Goal: Task Accomplishment & Management: Use online tool/utility

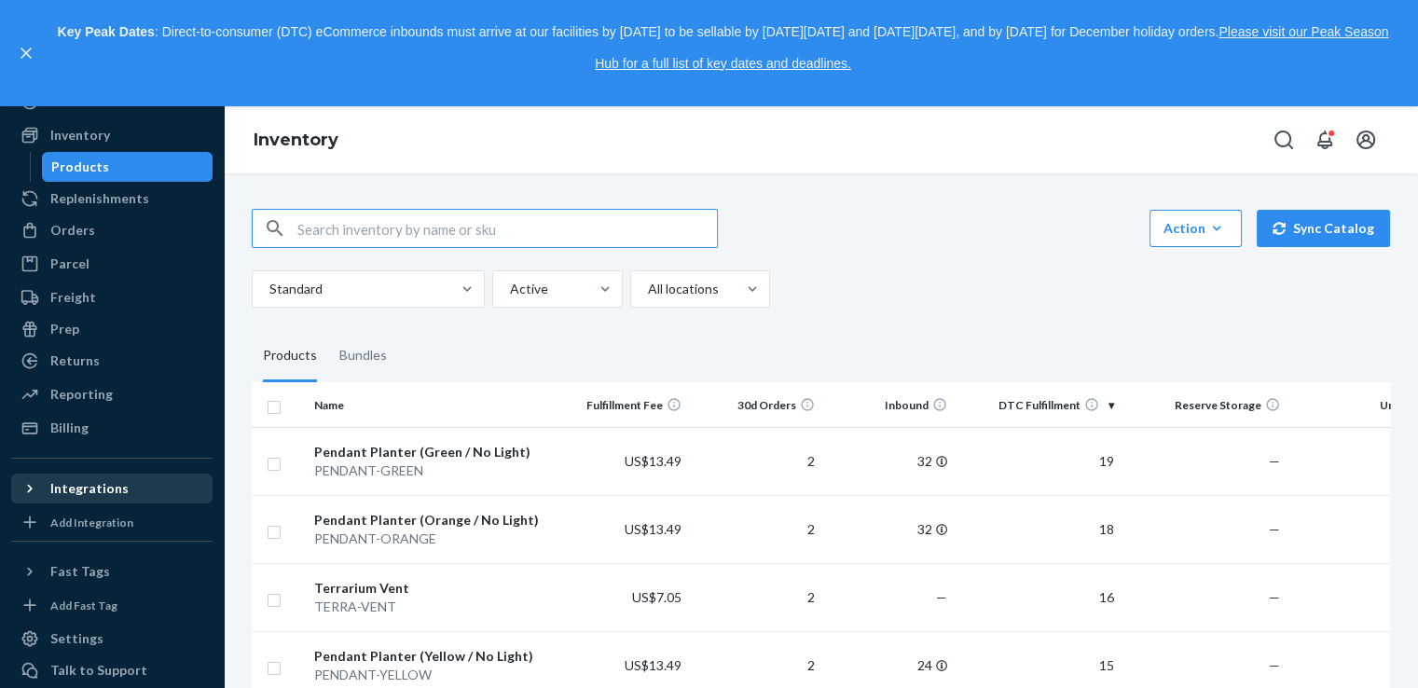
scroll to position [62, 0]
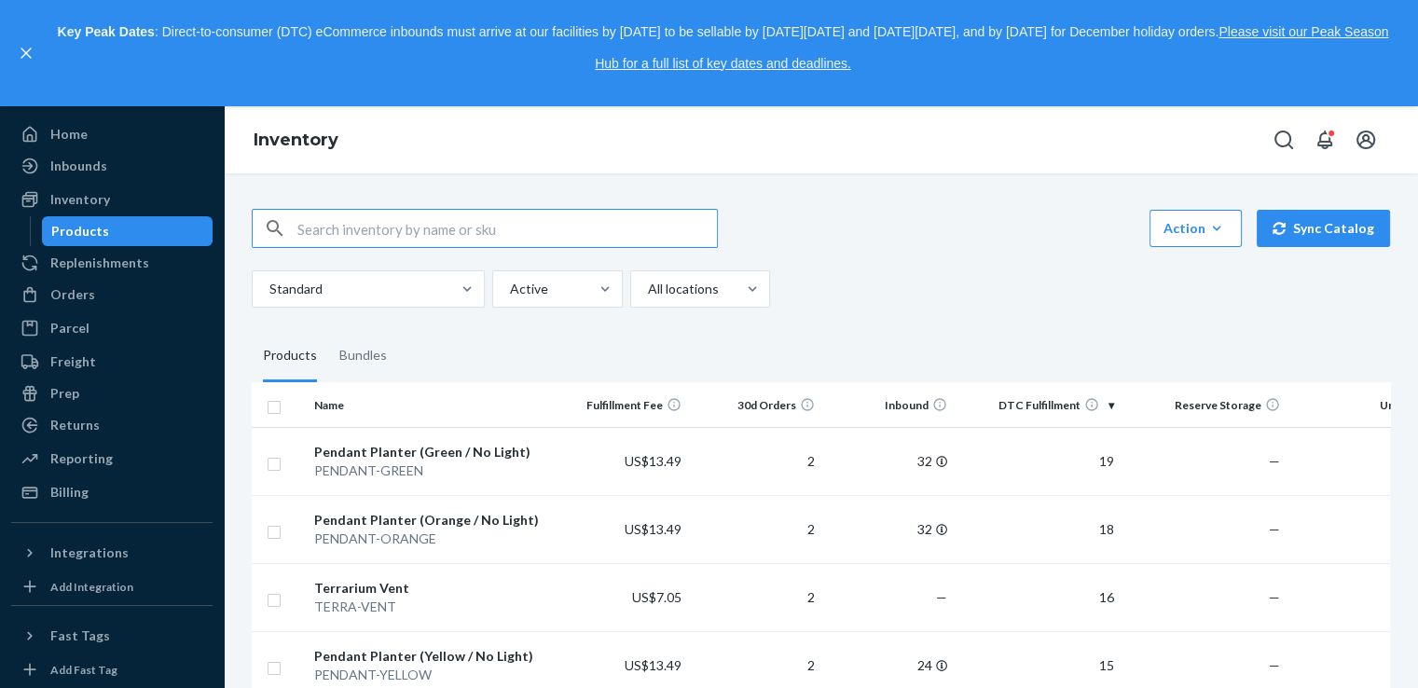
click at [339, 243] on input "text" at bounding box center [507, 228] width 420 height 37
type input "1ZJ72R080326167732"
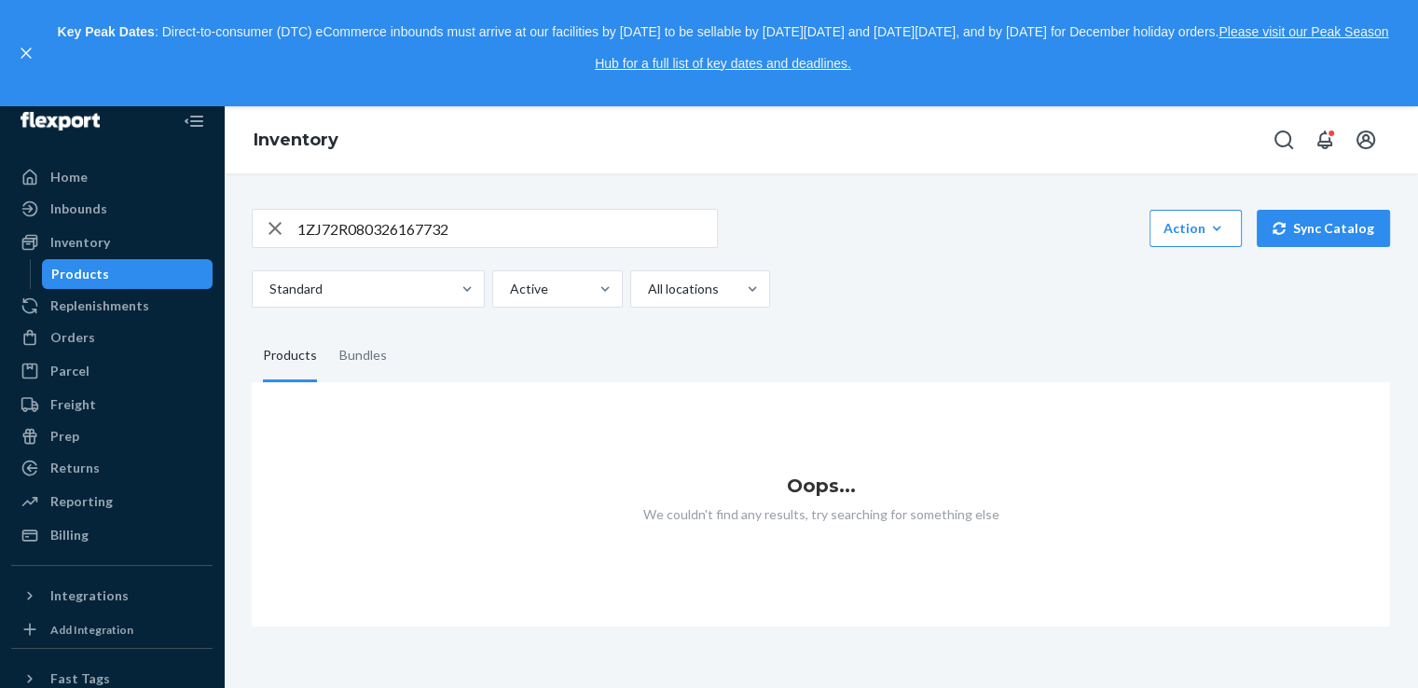
scroll to position [0, 0]
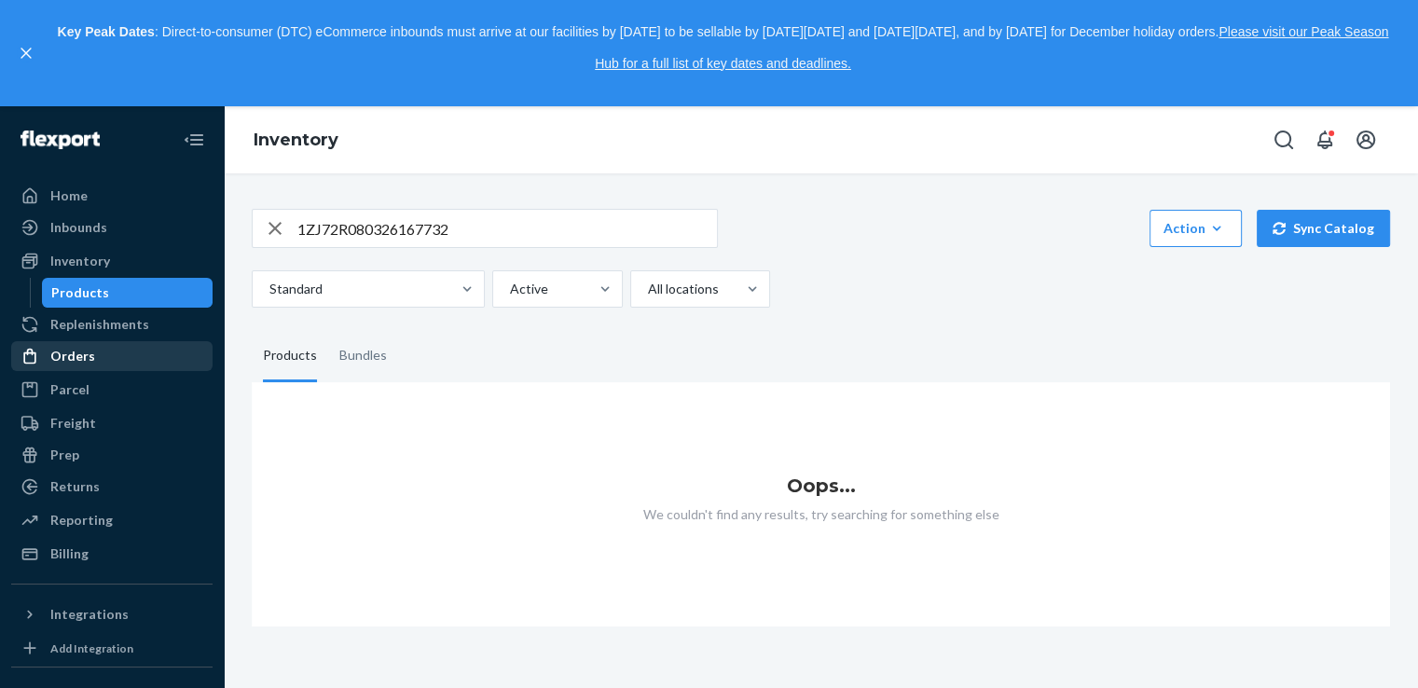
click at [97, 355] on div "Orders" at bounding box center [112, 356] width 198 height 26
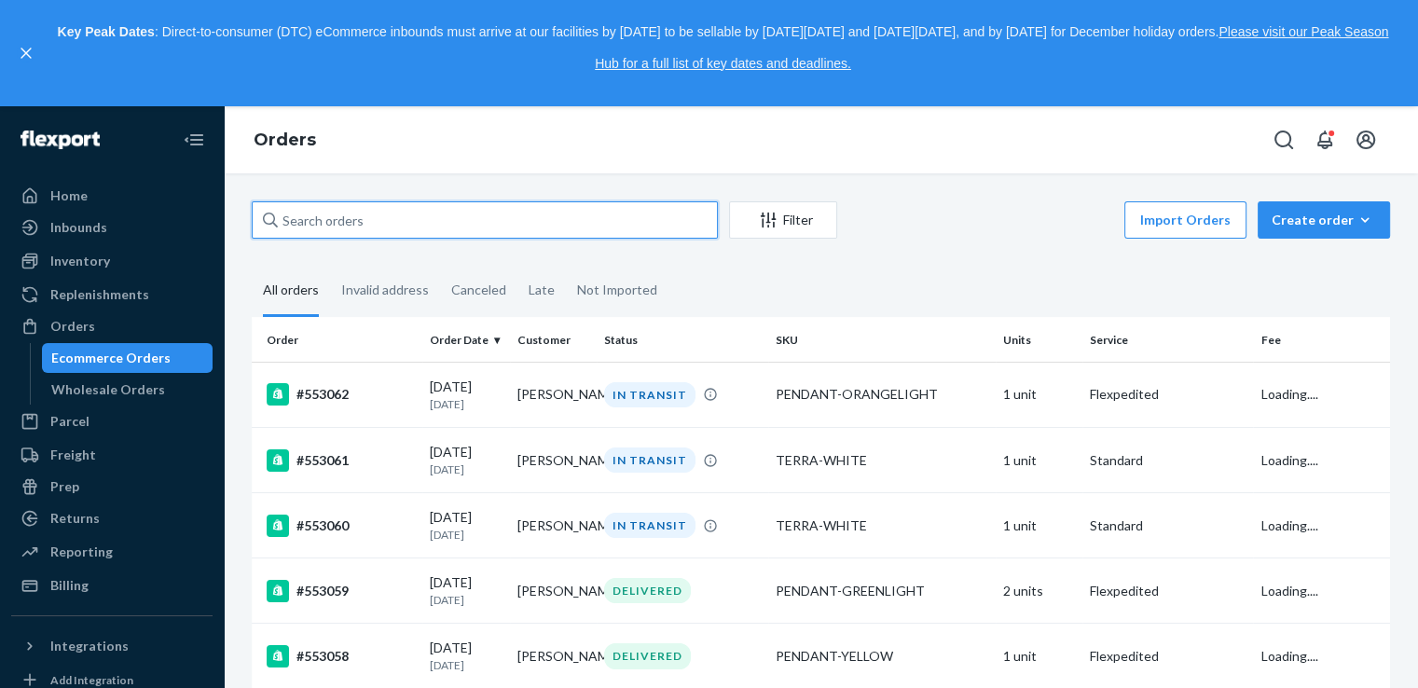
click at [479, 225] on input "text" at bounding box center [485, 219] width 466 height 37
paste input "1ZJ72R080326167732"
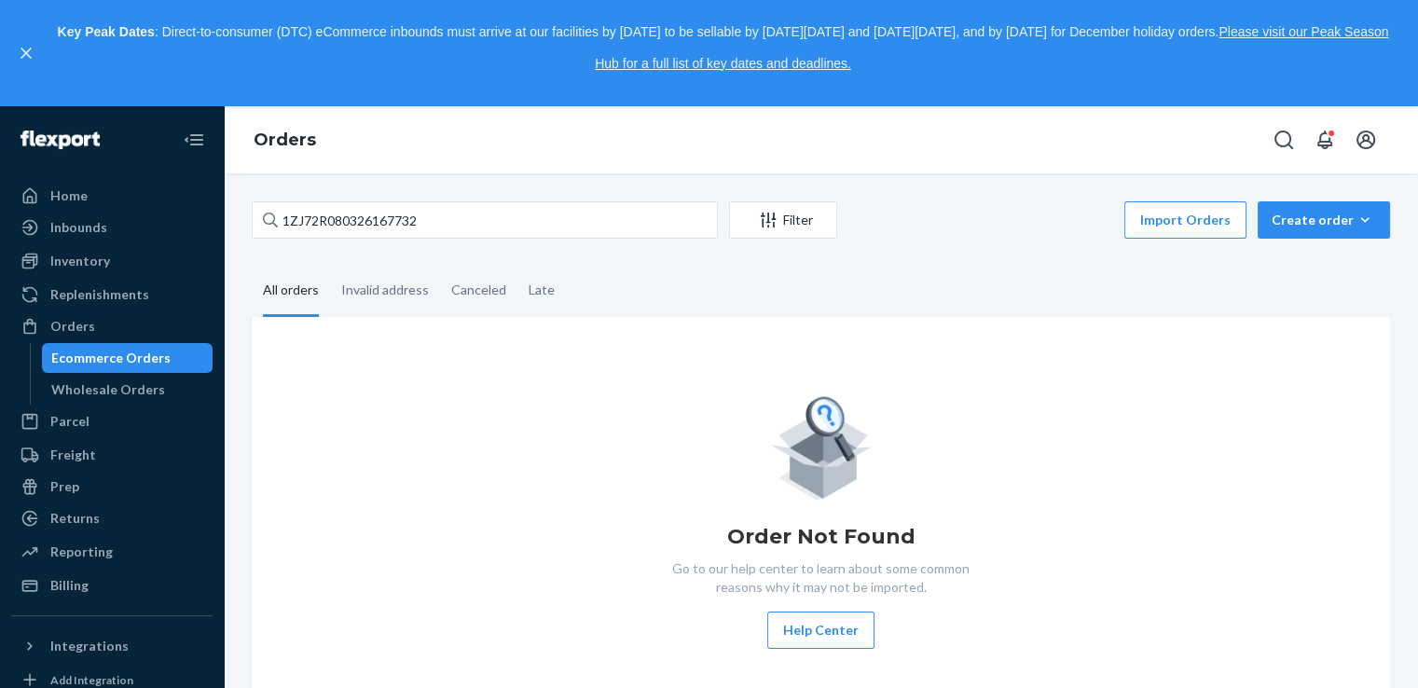
click at [953, 289] on fieldset "All orders Invalid address Canceled Late" at bounding box center [821, 291] width 1138 height 51
drag, startPoint x: 614, startPoint y: 215, endPoint x: 215, endPoint y: 228, distance: 398.4
click at [215, 228] on div "Home Inbounds Shipping Plans Problems Inventory Products Replenishments Orders …" at bounding box center [709, 397] width 1418 height 582
paste input "#86065673"
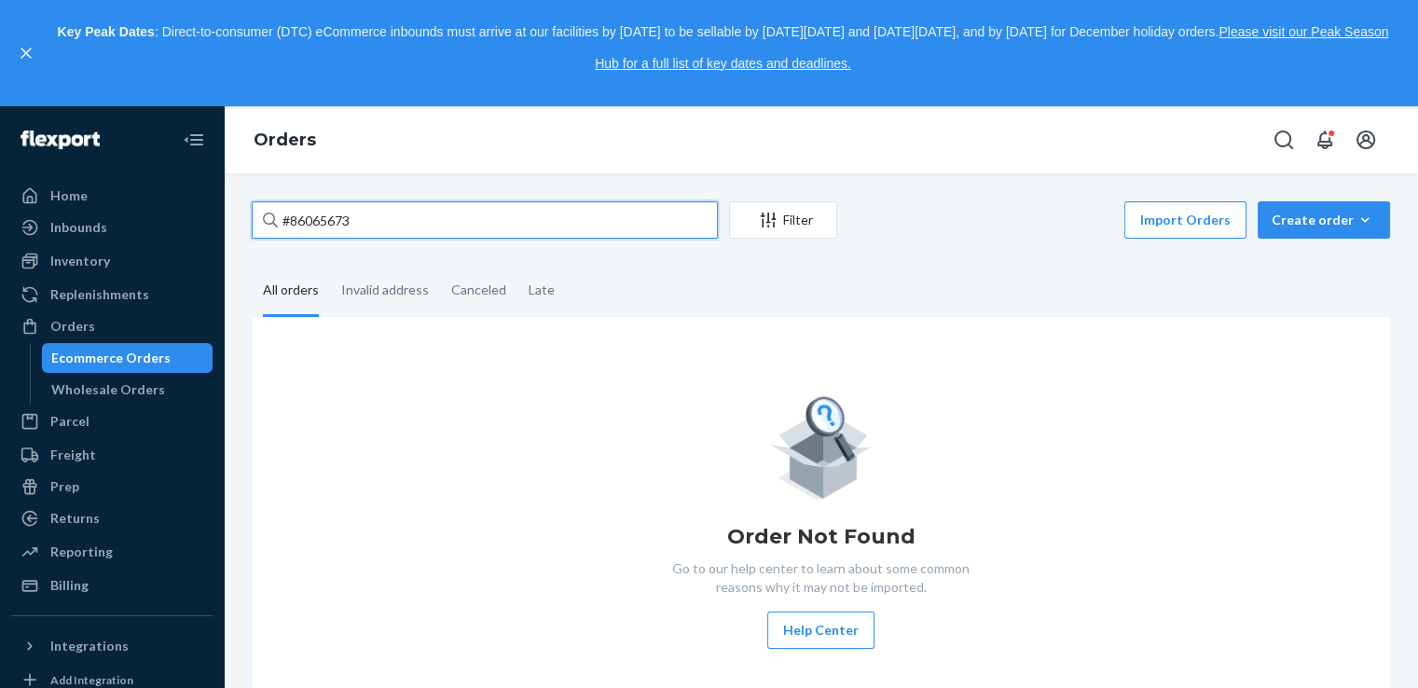
drag, startPoint x: 538, startPoint y: 218, endPoint x: 280, endPoint y: 214, distance: 258.3
click at [280, 214] on input "#86065673" at bounding box center [485, 219] width 466 height 37
paste input "[PERSON_NAME]"
type input "[PERSON_NAME]"
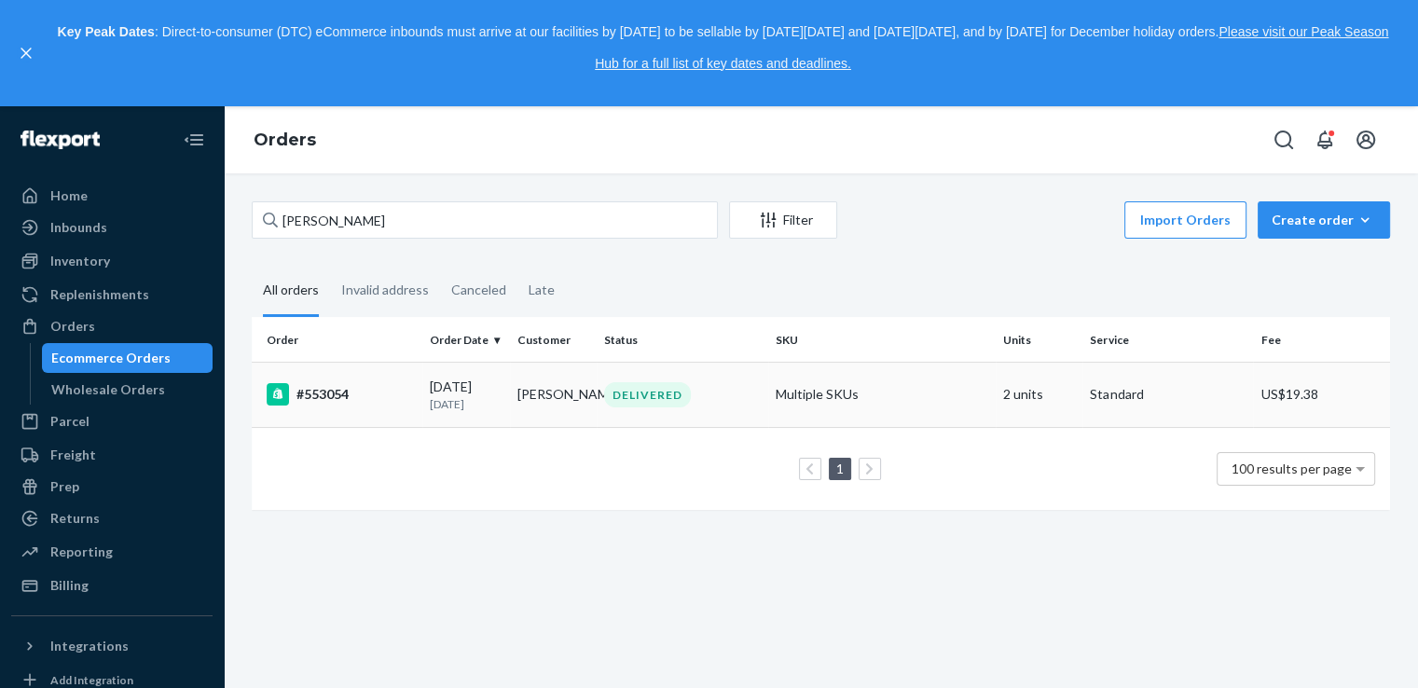
click at [319, 398] on div "#553054" at bounding box center [341, 394] width 148 height 22
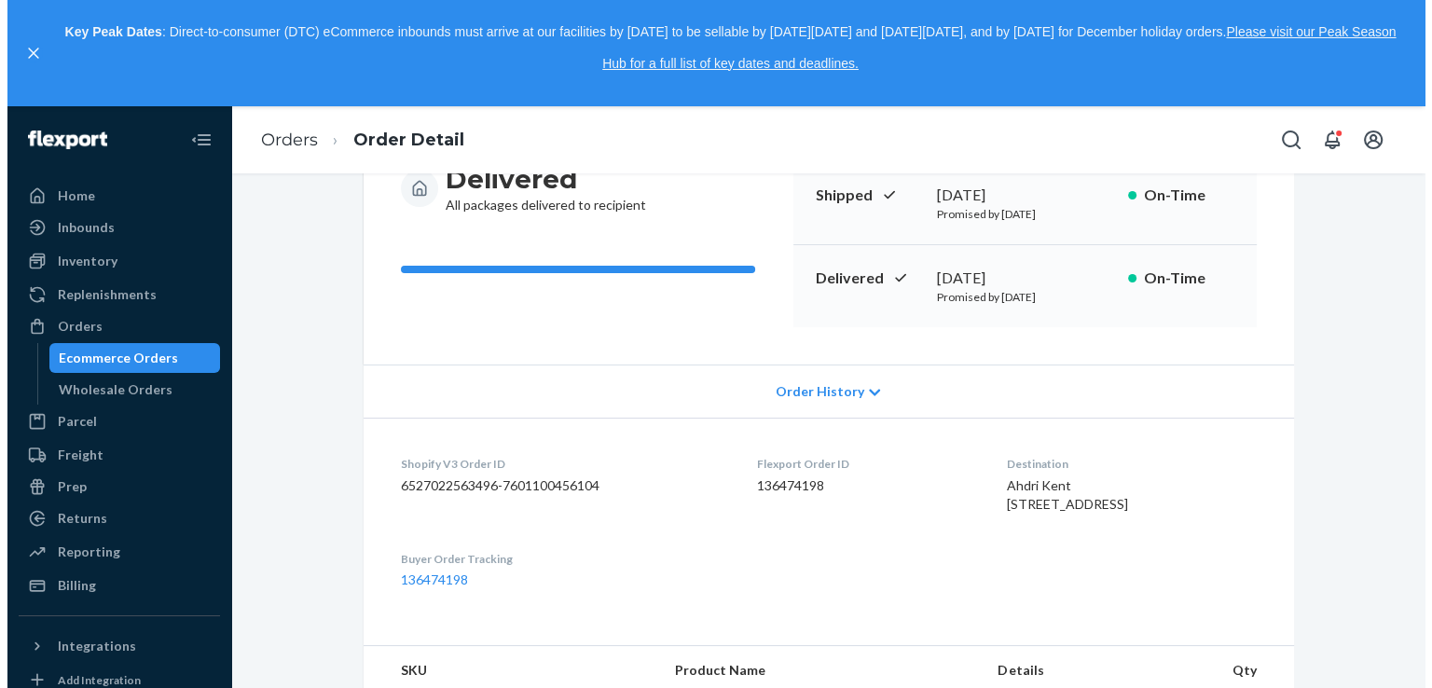
scroll to position [62, 0]
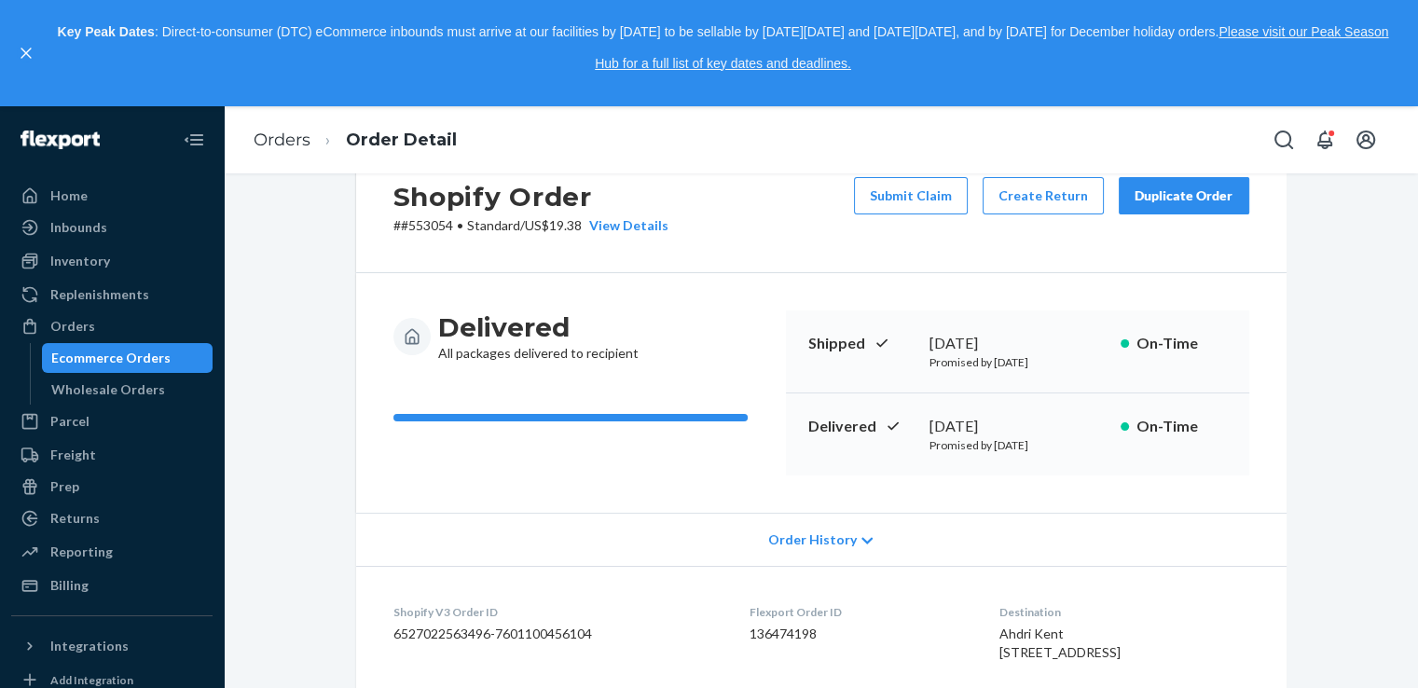
click at [1157, 192] on div "Duplicate Order" at bounding box center [1184, 195] width 99 height 19
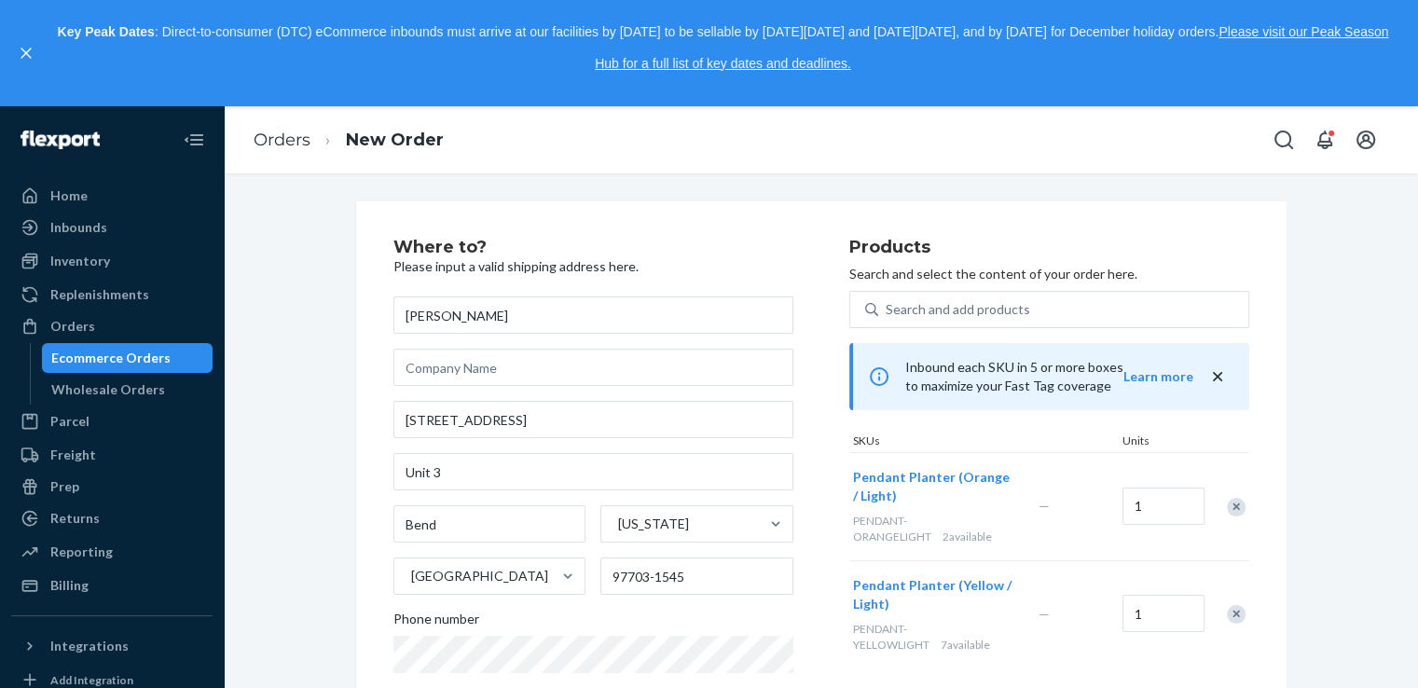
click at [1344, 355] on div "Where to? Please input a valid shipping address here. Ahdri Kent 1205 NW Portla…" at bounding box center [821, 625] width 1166 height 848
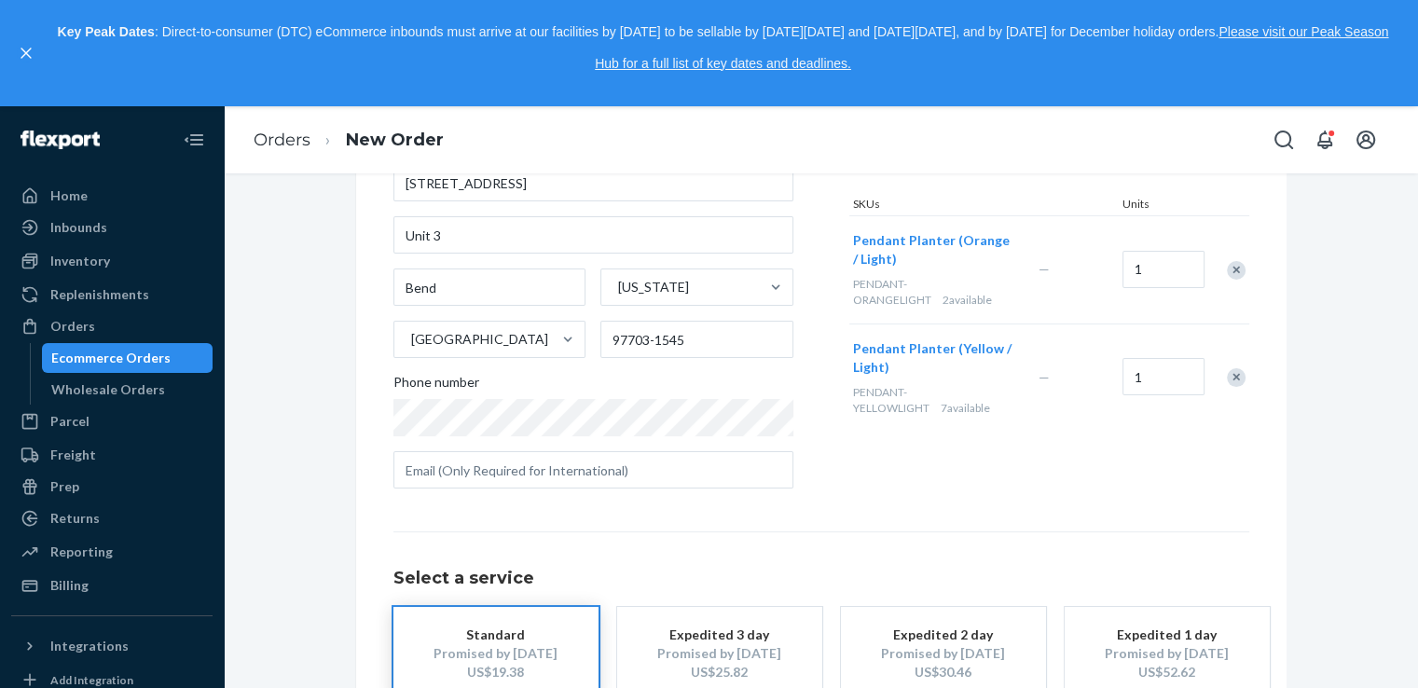
scroll to position [112, 0]
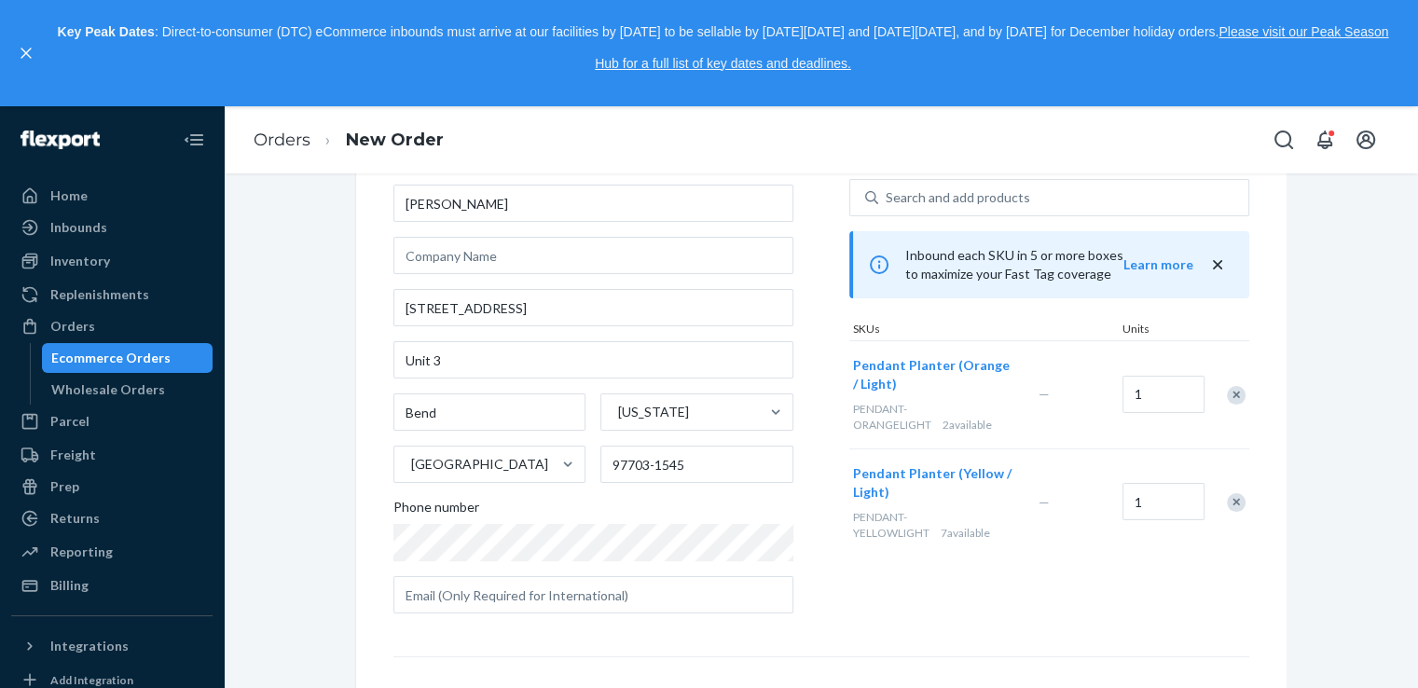
click at [1227, 505] on div "Remove Item" at bounding box center [1236, 502] width 19 height 19
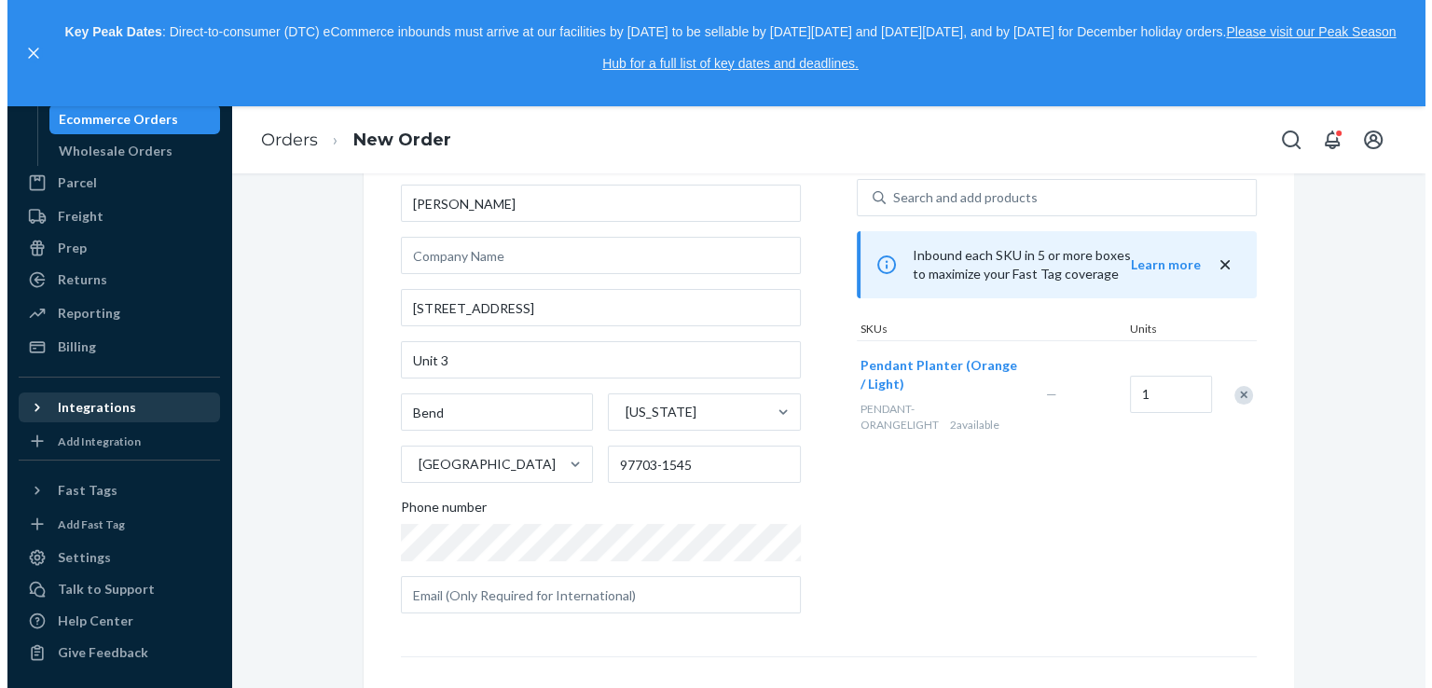
scroll to position [114, 0]
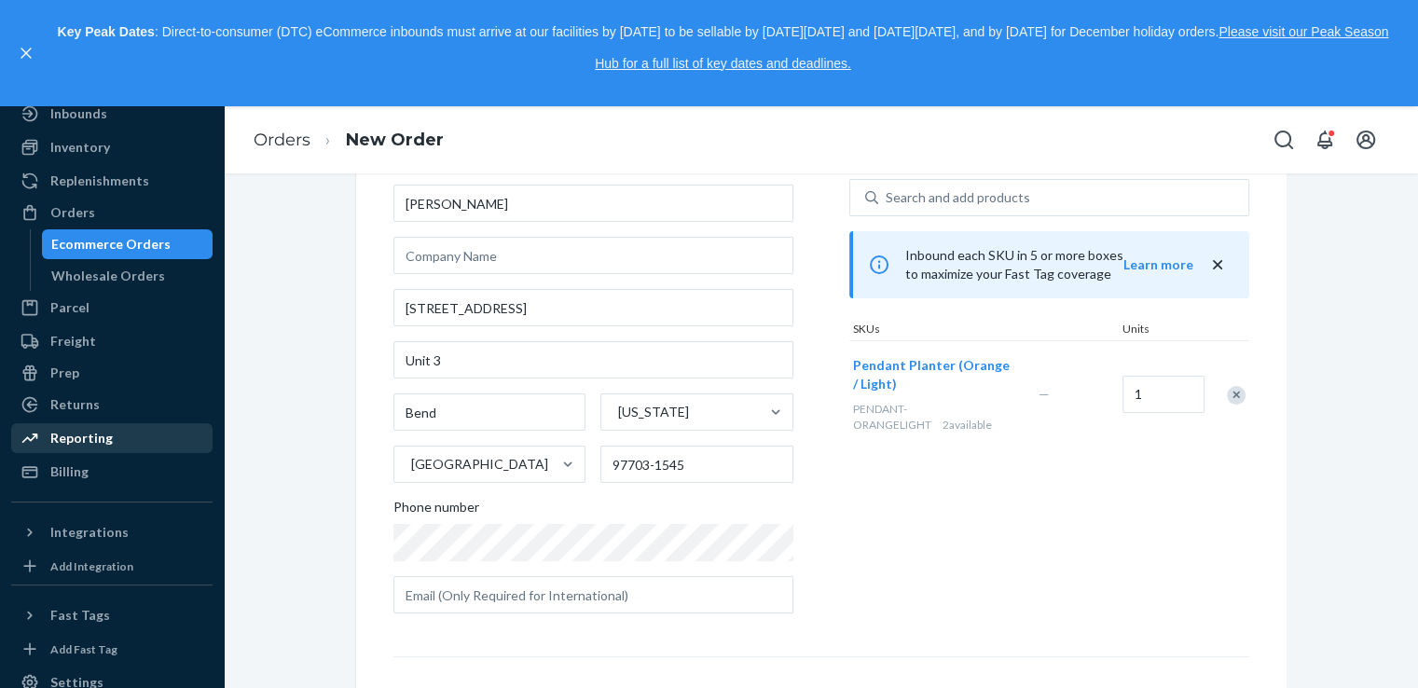
click at [82, 434] on div "Reporting" at bounding box center [81, 438] width 62 height 19
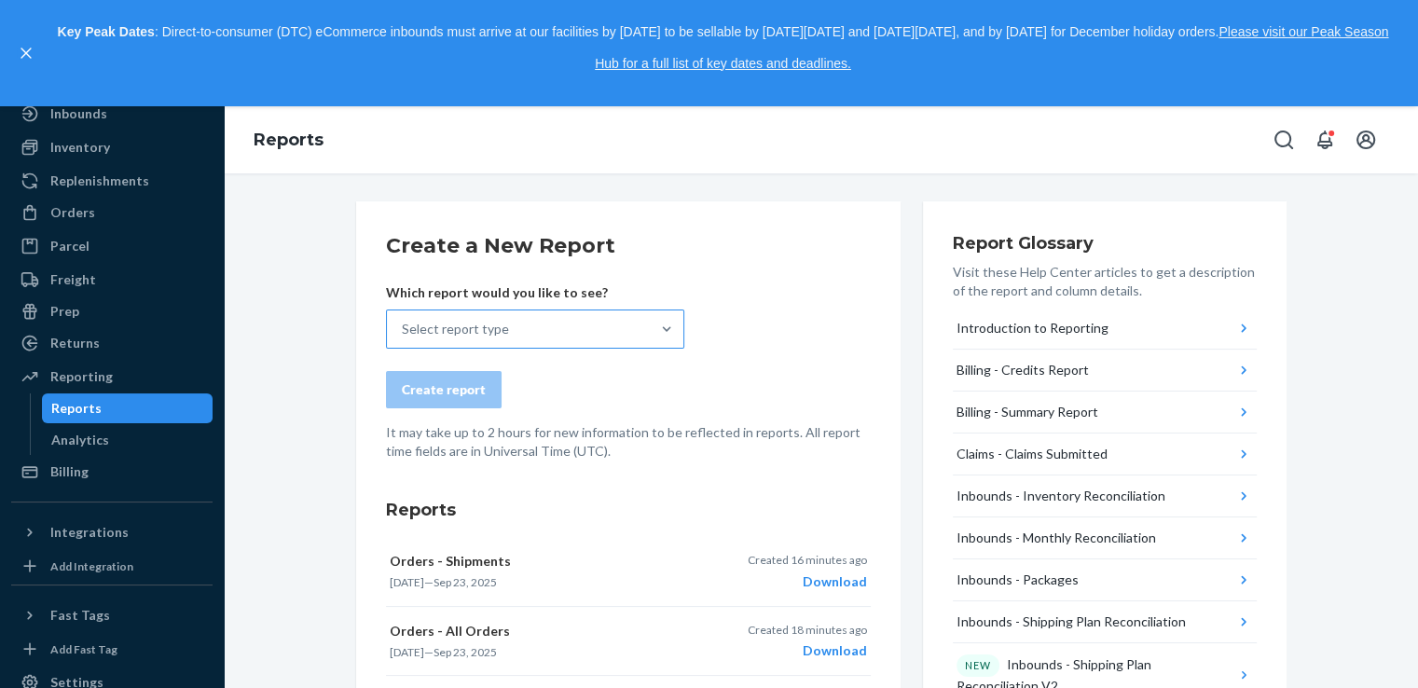
click at [571, 313] on div "Select report type" at bounding box center [518, 328] width 263 height 37
click at [404, 320] on input "Select report type" at bounding box center [403, 329] width 2 height 19
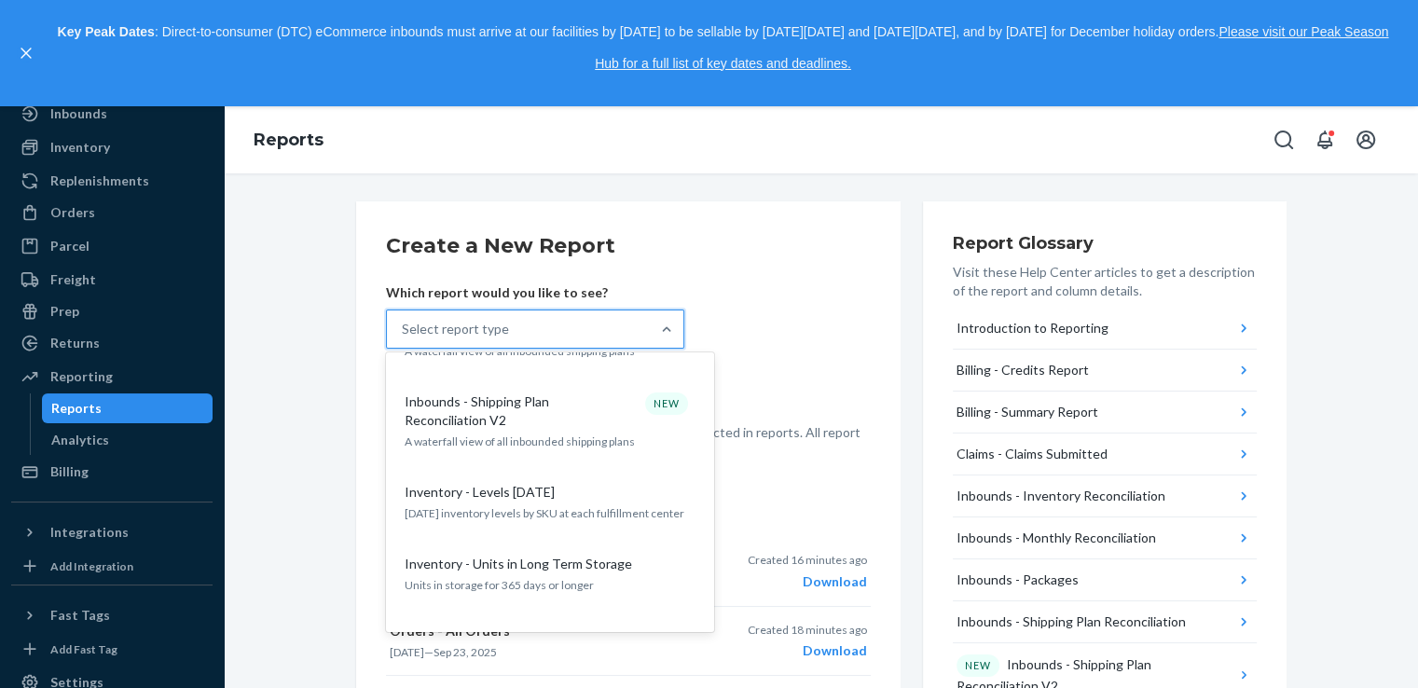
scroll to position [621, 0]
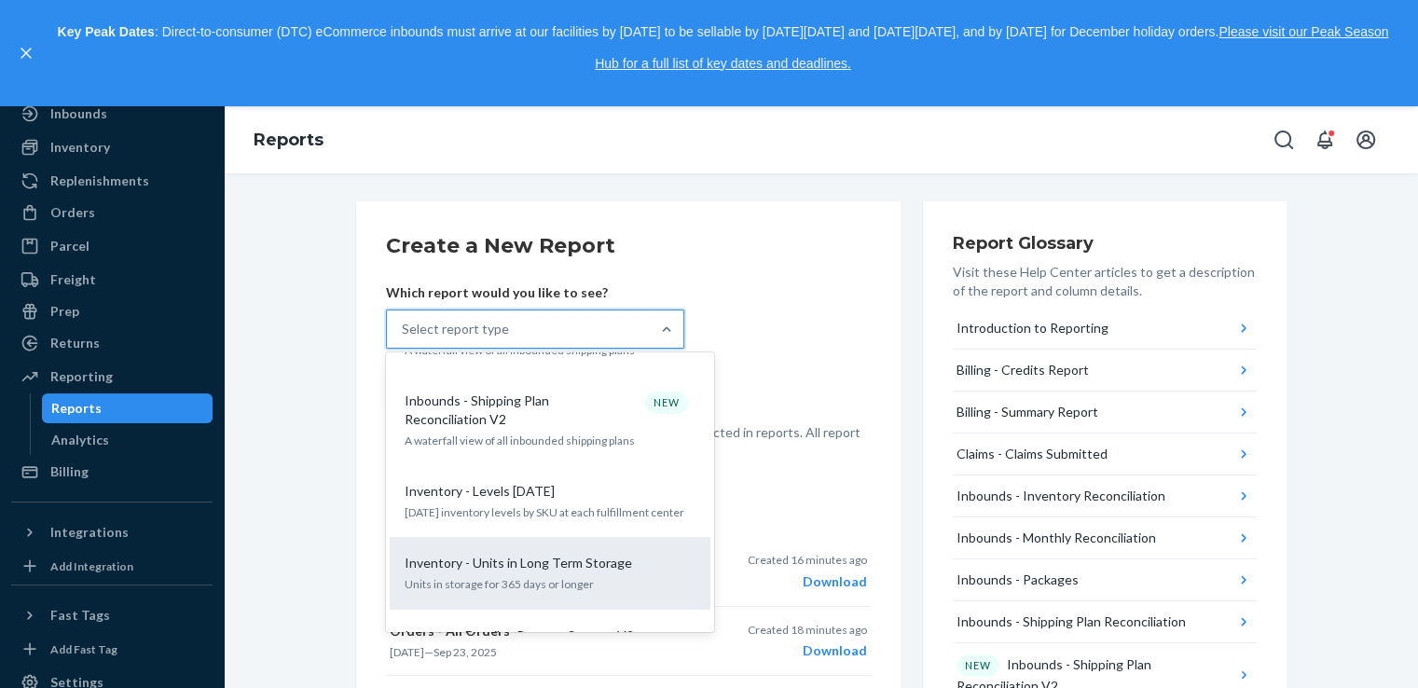
click at [571, 576] on p "Units in storage for 365 days or longer" at bounding box center [550, 584] width 291 height 16
click at [404, 338] on input "option Inventory - Units in Long Term Storage focused, 11 of 27. 27 results ava…" at bounding box center [403, 329] width 2 height 19
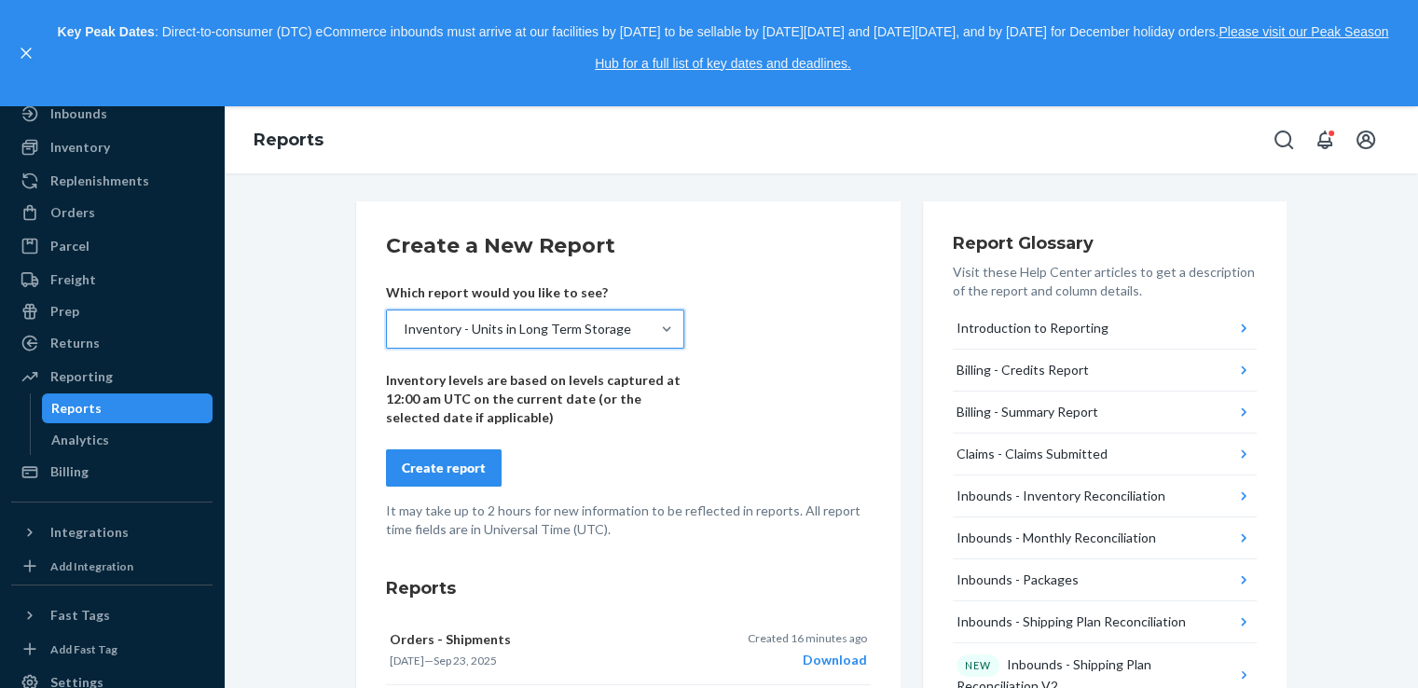
click at [431, 480] on button "Create report" at bounding box center [444, 467] width 116 height 37
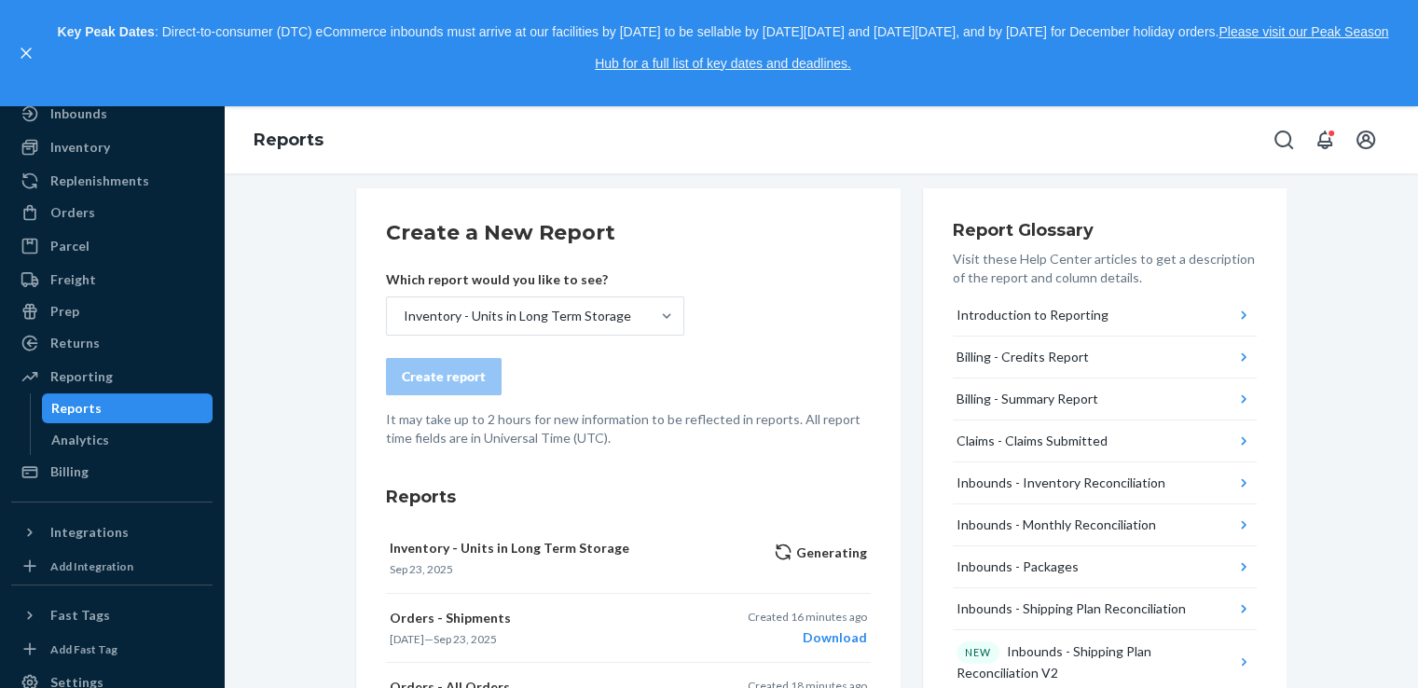
scroll to position [0, 0]
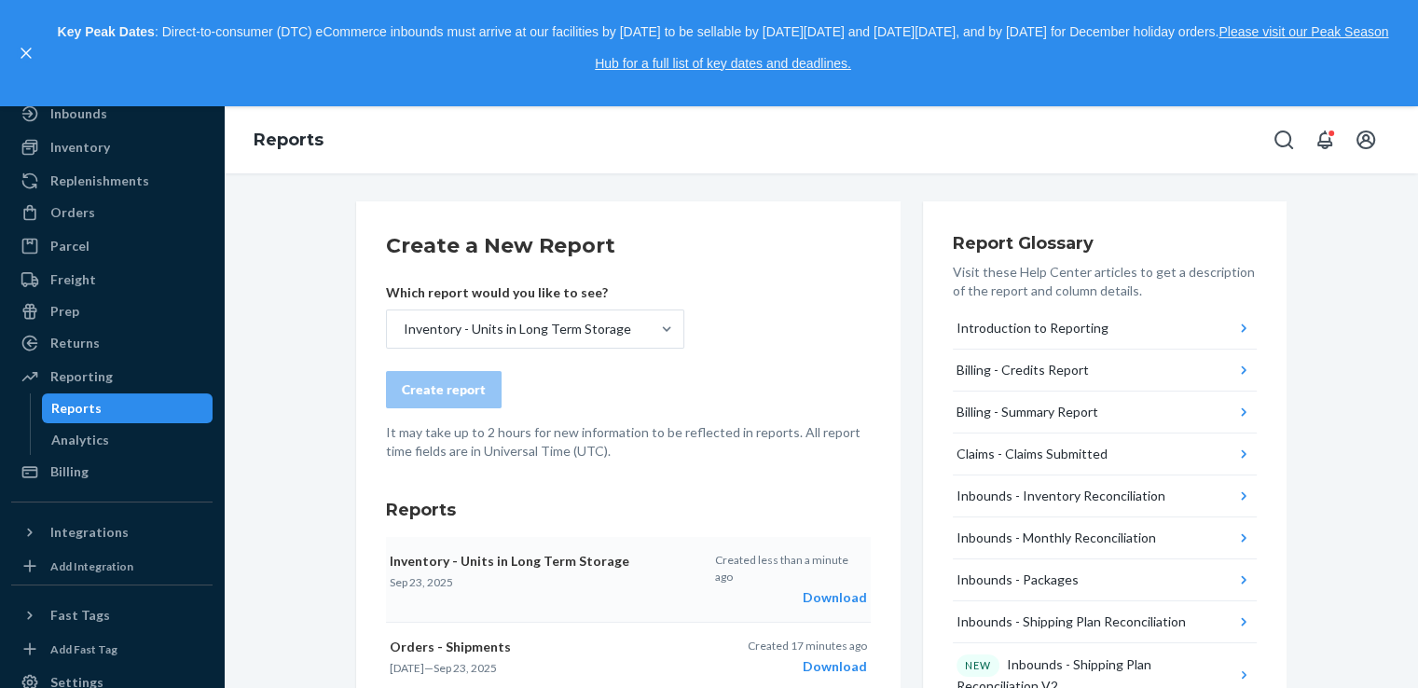
click at [832, 588] on div "Download" at bounding box center [790, 597] width 152 height 19
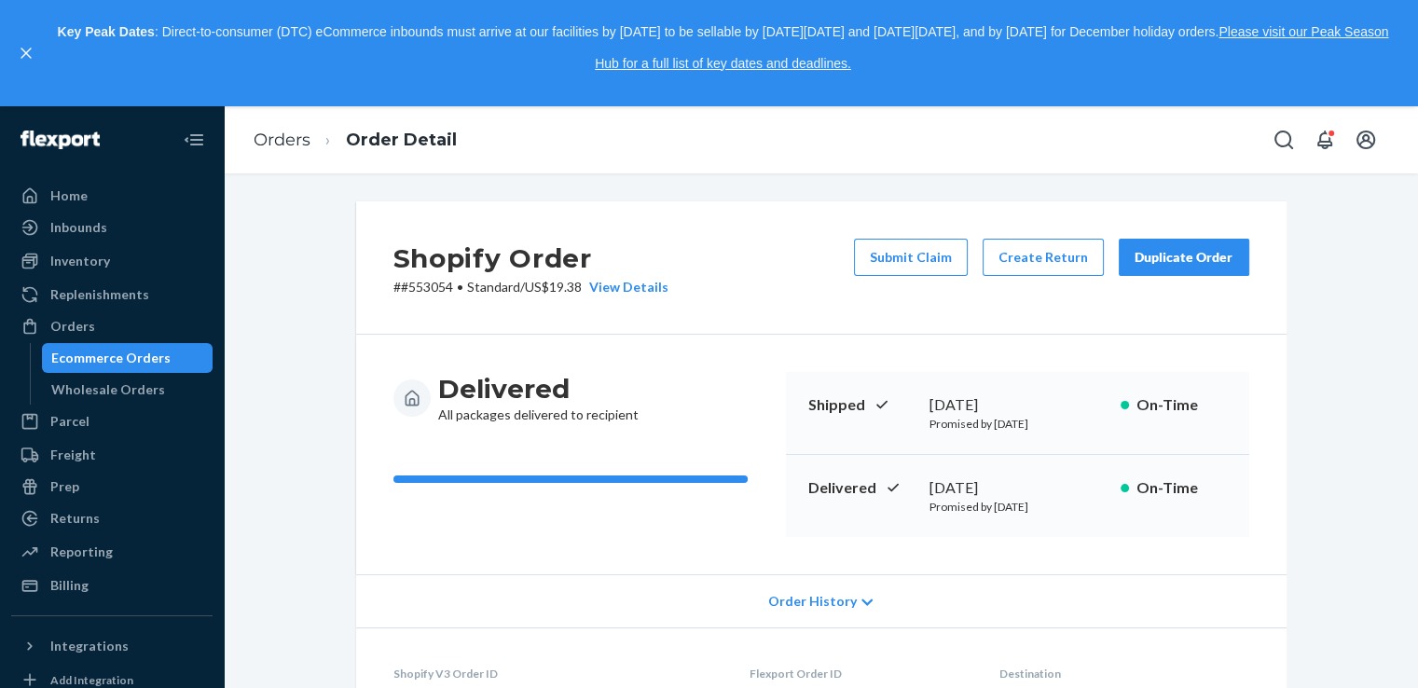
click at [1154, 267] on button "Duplicate Order" at bounding box center [1184, 257] width 131 height 37
drag, startPoint x: 447, startPoint y: 287, endPoint x: 397, endPoint y: 281, distance: 49.8
click at [397, 281] on p "# #553054 • Standard / US$19.38 View Details" at bounding box center [530, 287] width 275 height 19
copy p "553054"
